Goal: Information Seeking & Learning: Understand process/instructions

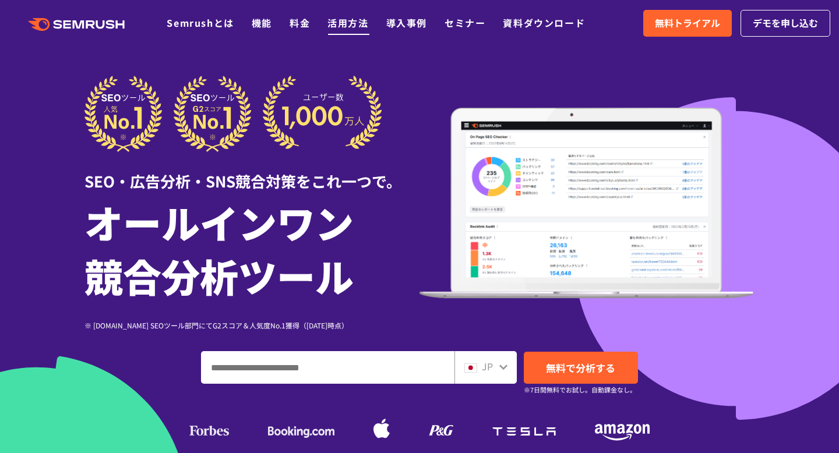
click at [347, 26] on link "活用方法" at bounding box center [347, 23] width 41 height 14
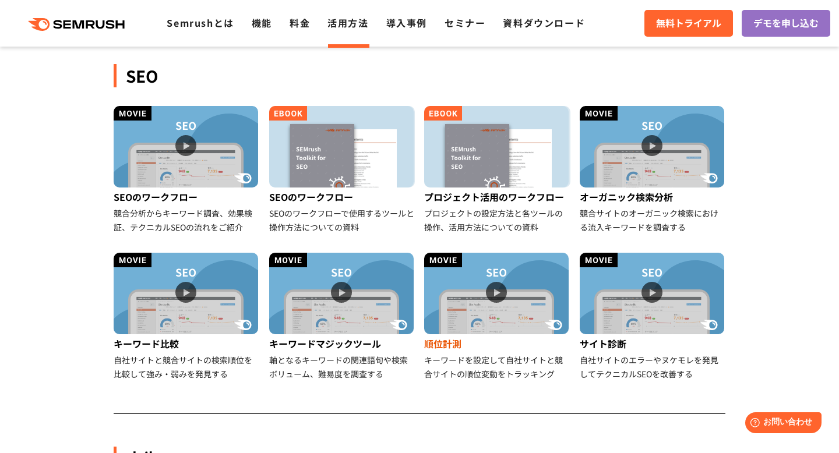
scroll to position [324, 0]
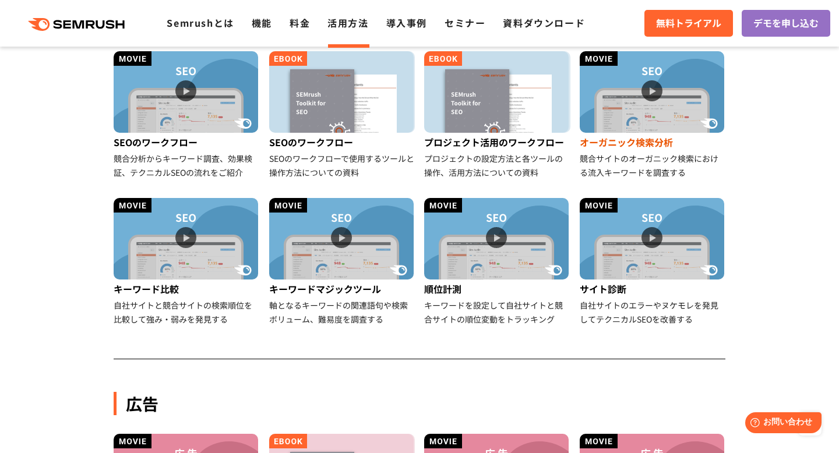
click at [620, 144] on div "オーガニック検索分析" at bounding box center [653, 142] width 146 height 19
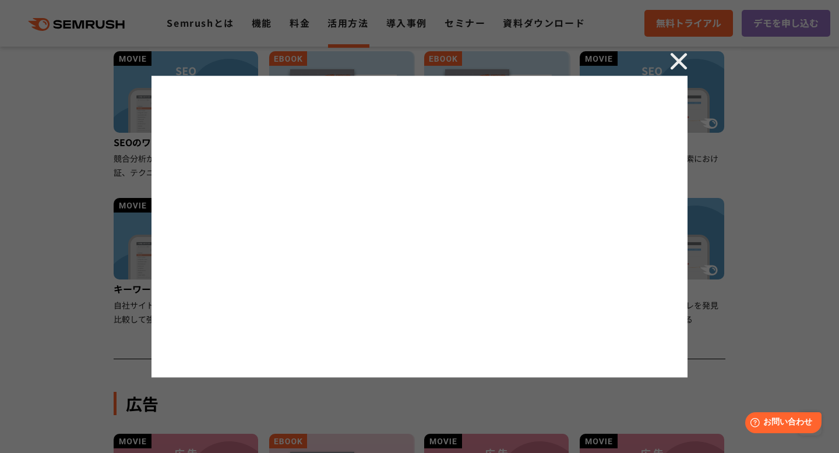
click at [680, 52] on img at bounding box center [678, 60] width 17 height 17
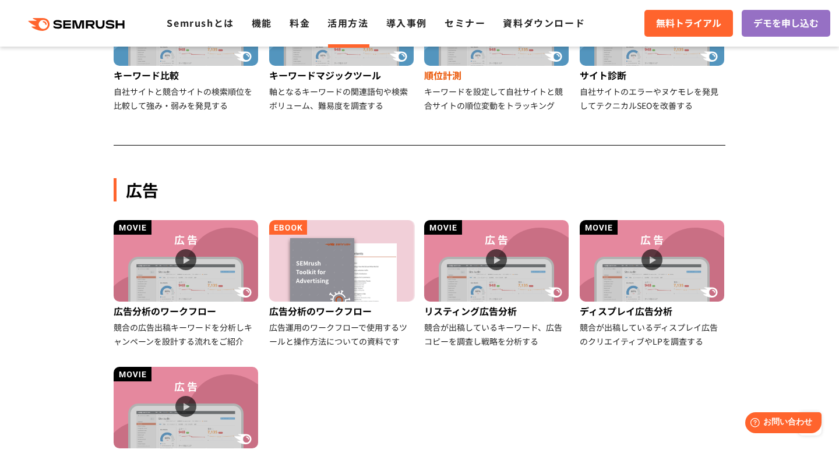
scroll to position [594, 0]
